Goal: Navigation & Orientation: Find specific page/section

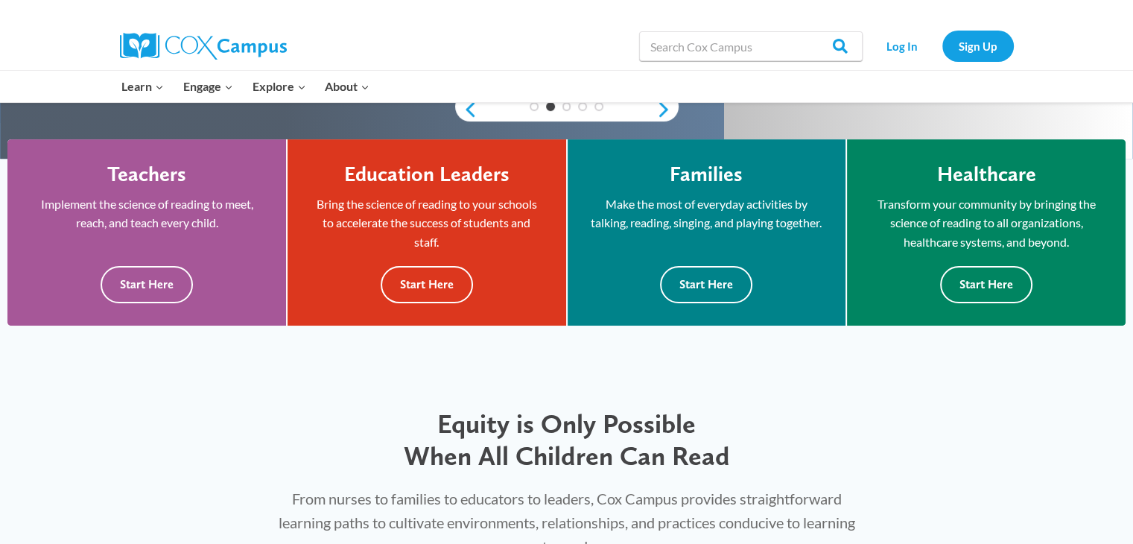
scroll to position [387, 0]
click at [144, 290] on button "Start Here" at bounding box center [147, 284] width 92 height 36
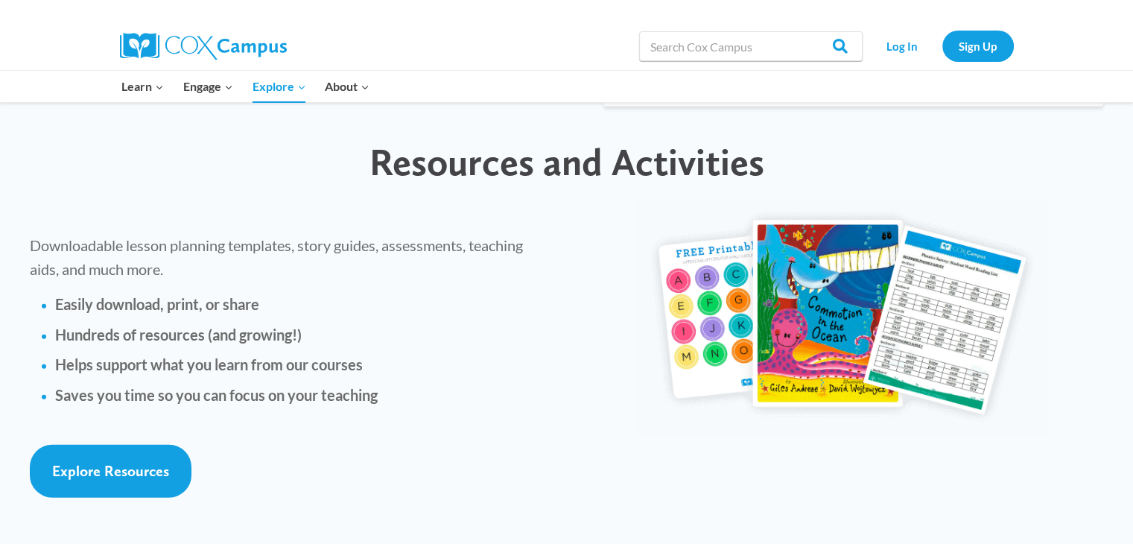
scroll to position [3239, 0]
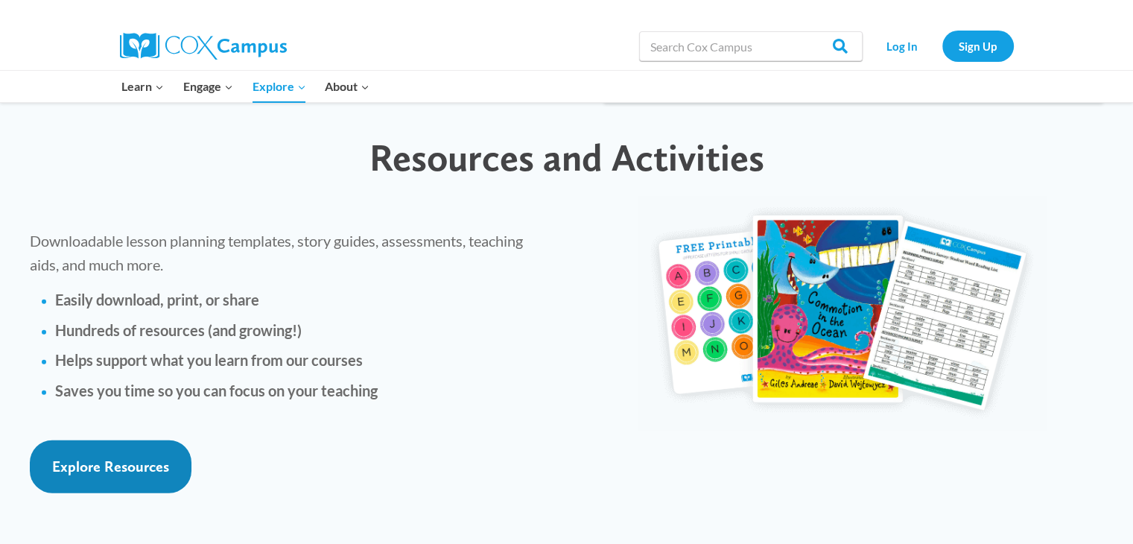
click at [89, 457] on span "Explore Resources" at bounding box center [110, 466] width 117 height 18
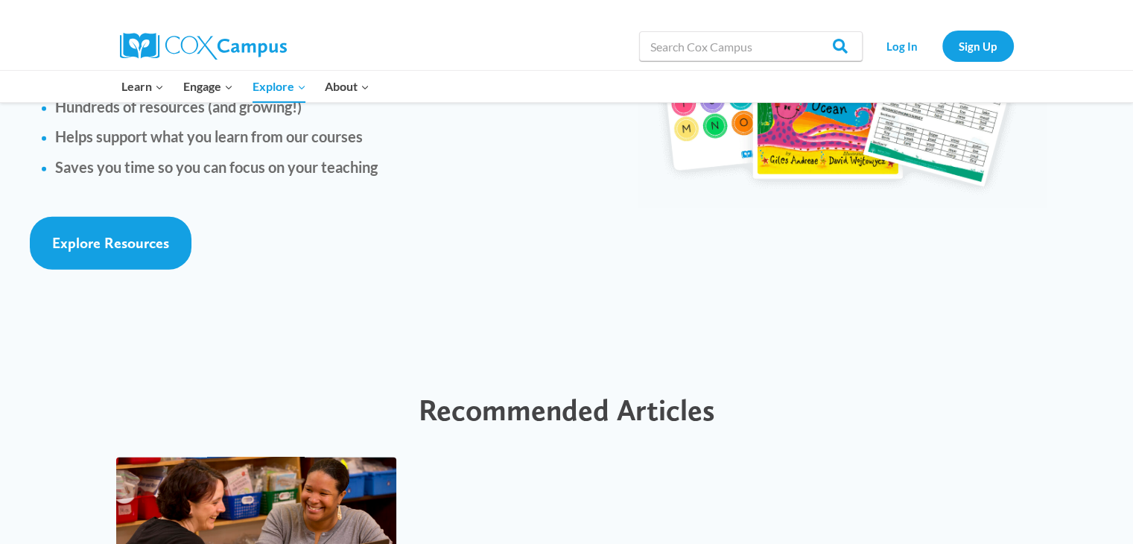
scroll to position [3464, 0]
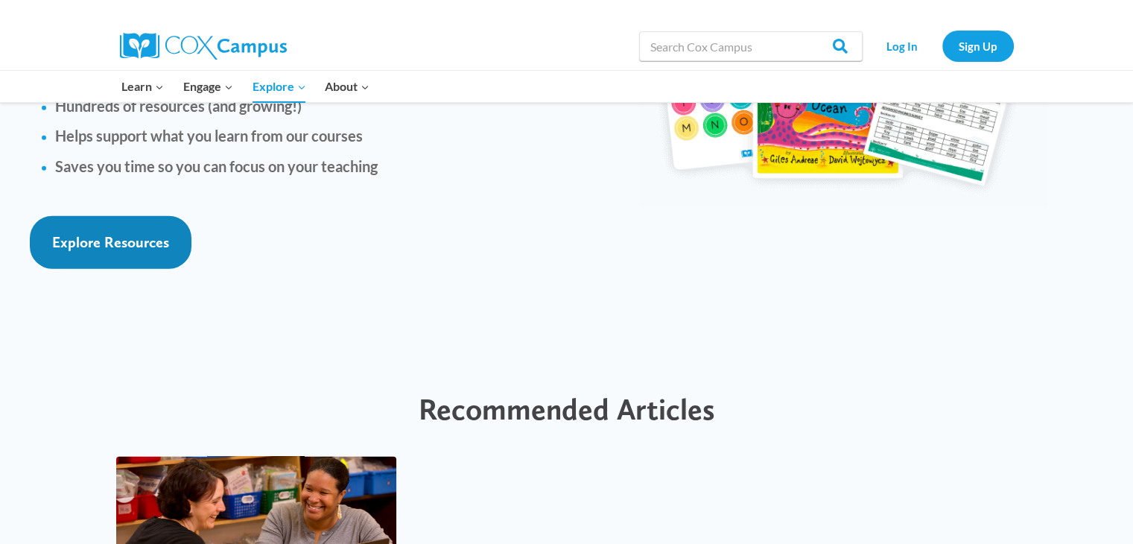
click at [86, 233] on span "Explore Resources" at bounding box center [110, 242] width 117 height 18
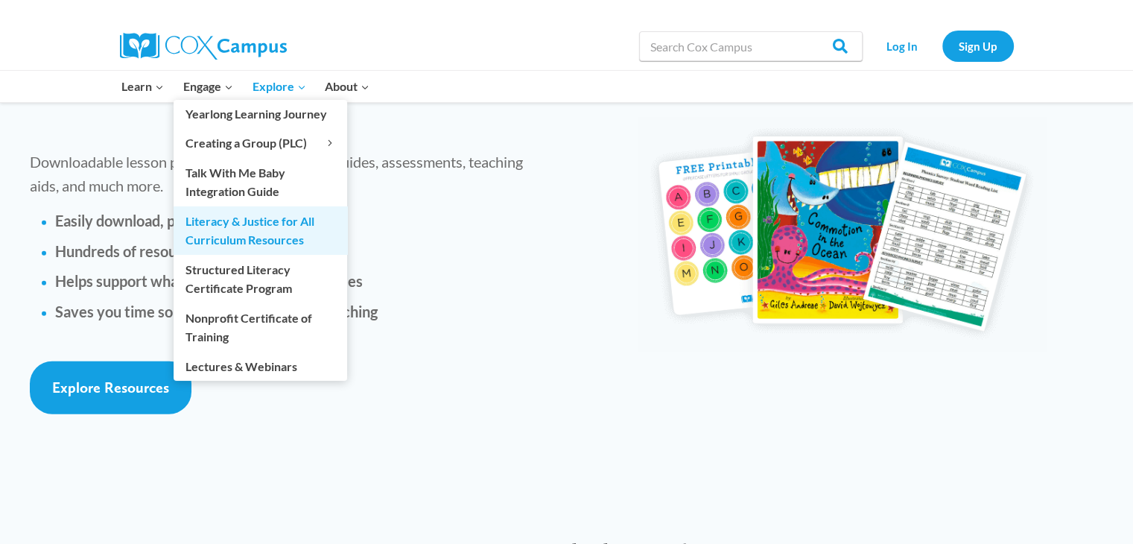
scroll to position [3318, 0]
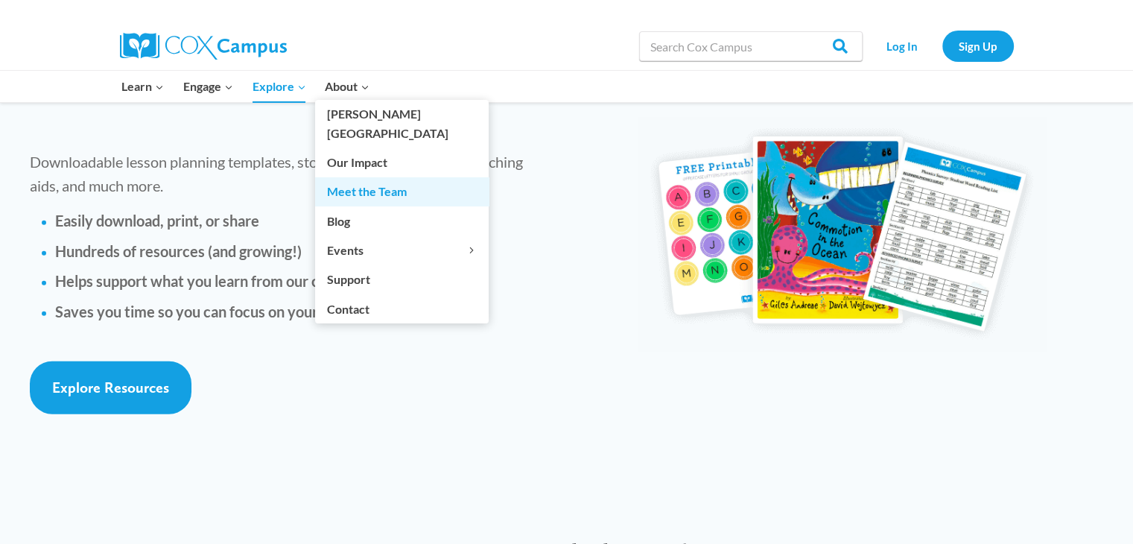
click at [368, 178] on link "Meet the Team" at bounding box center [402, 191] width 174 height 28
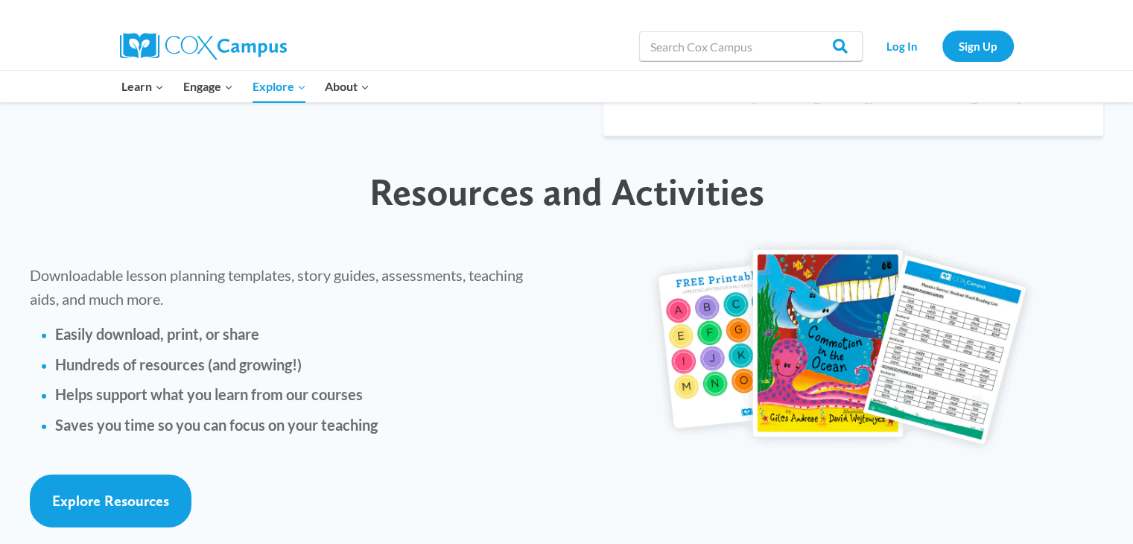
scroll to position [3206, 0]
